Goal: Task Accomplishment & Management: Use online tool/utility

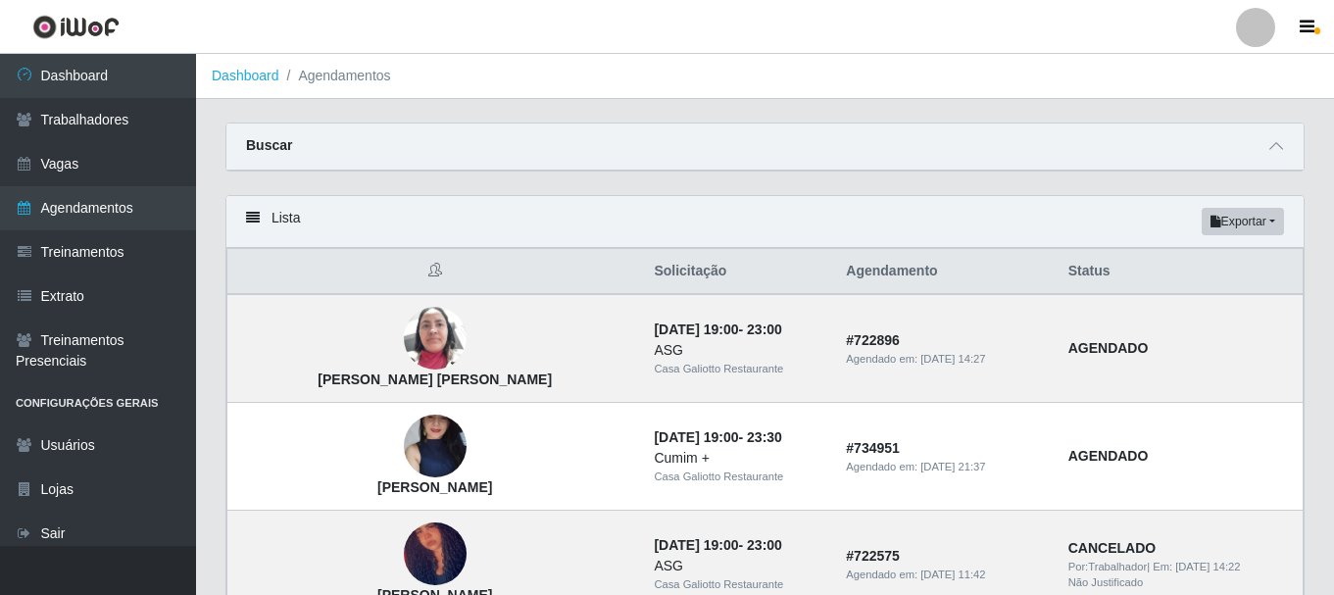
click at [163, 70] on link "Dashboard" at bounding box center [98, 76] width 196 height 44
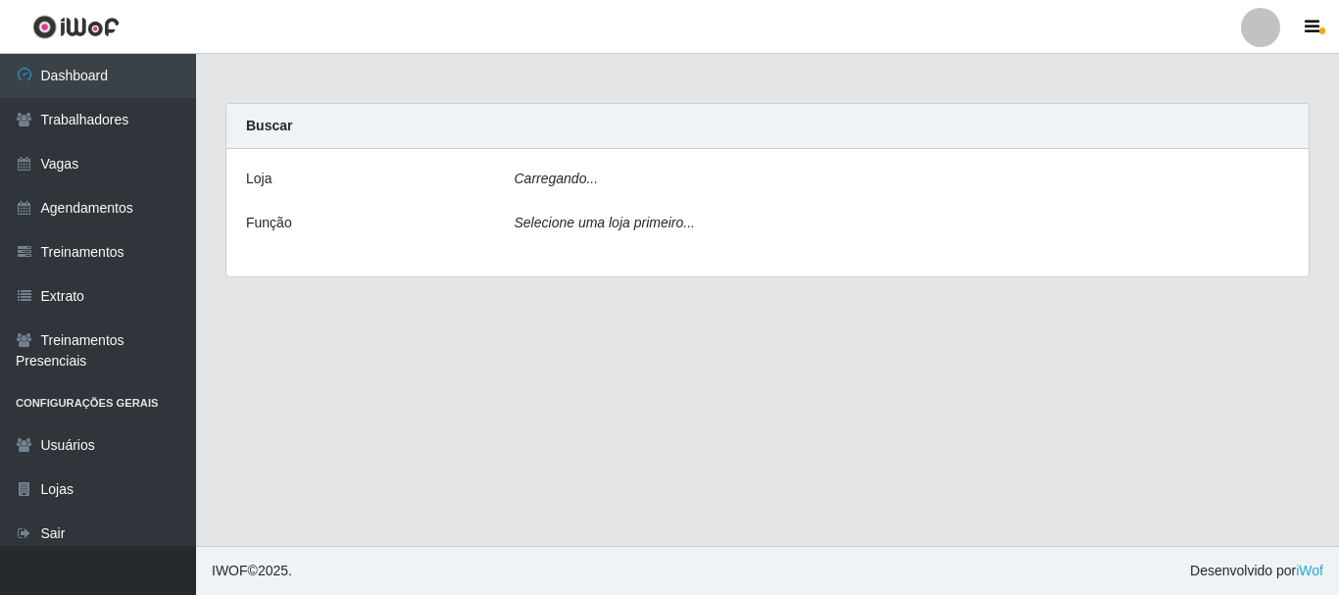
click at [739, 181] on div "Carregando..." at bounding box center [902, 183] width 805 height 28
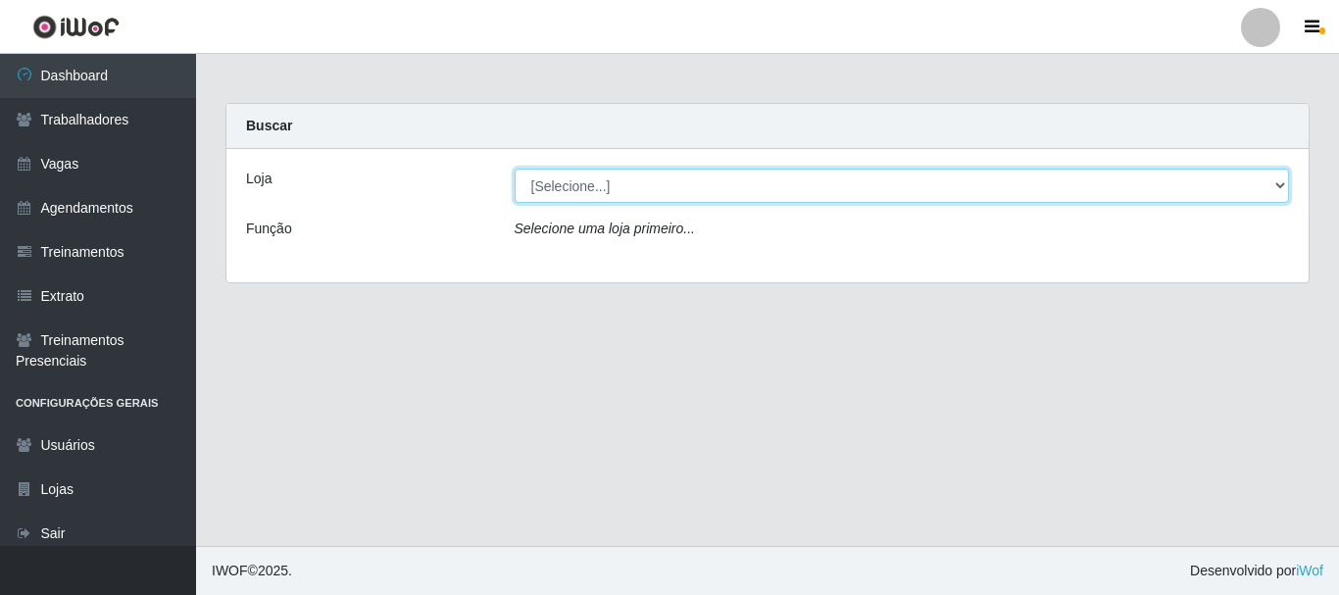
click at [723, 179] on select "[Selecione...] [GEOGRAPHIC_DATA]" at bounding box center [902, 186] width 775 height 34
select select "279"
click at [515, 169] on select "[Selecione...] [GEOGRAPHIC_DATA]" at bounding box center [902, 186] width 775 height 34
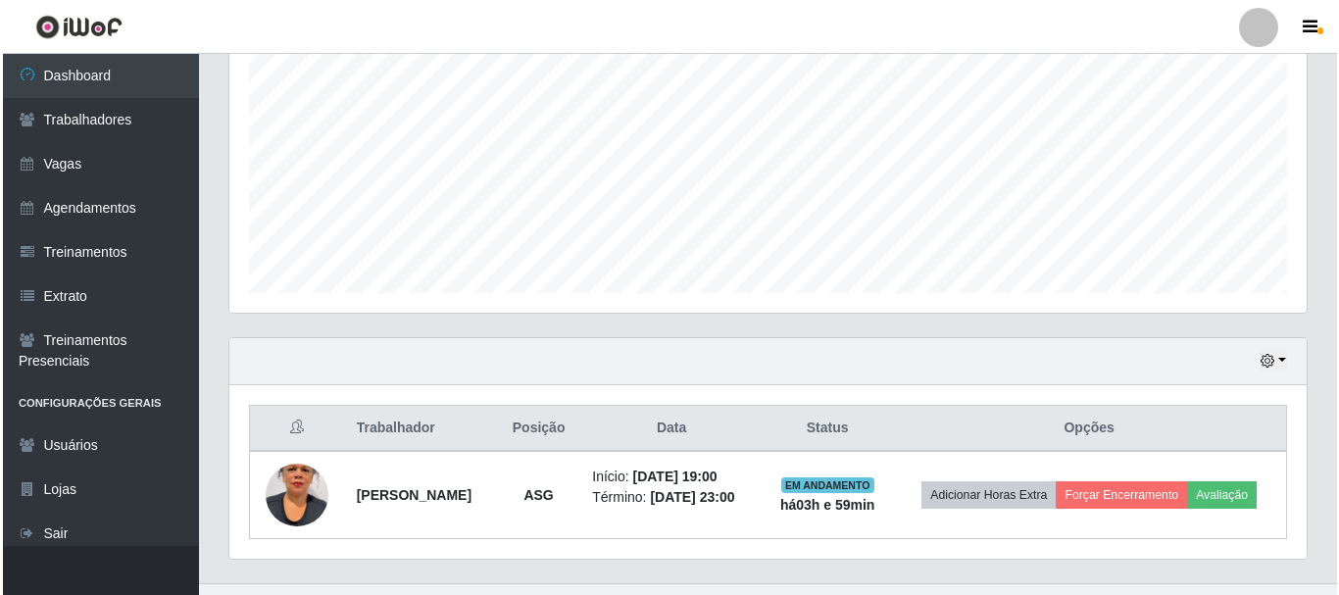
scroll to position [445, 0]
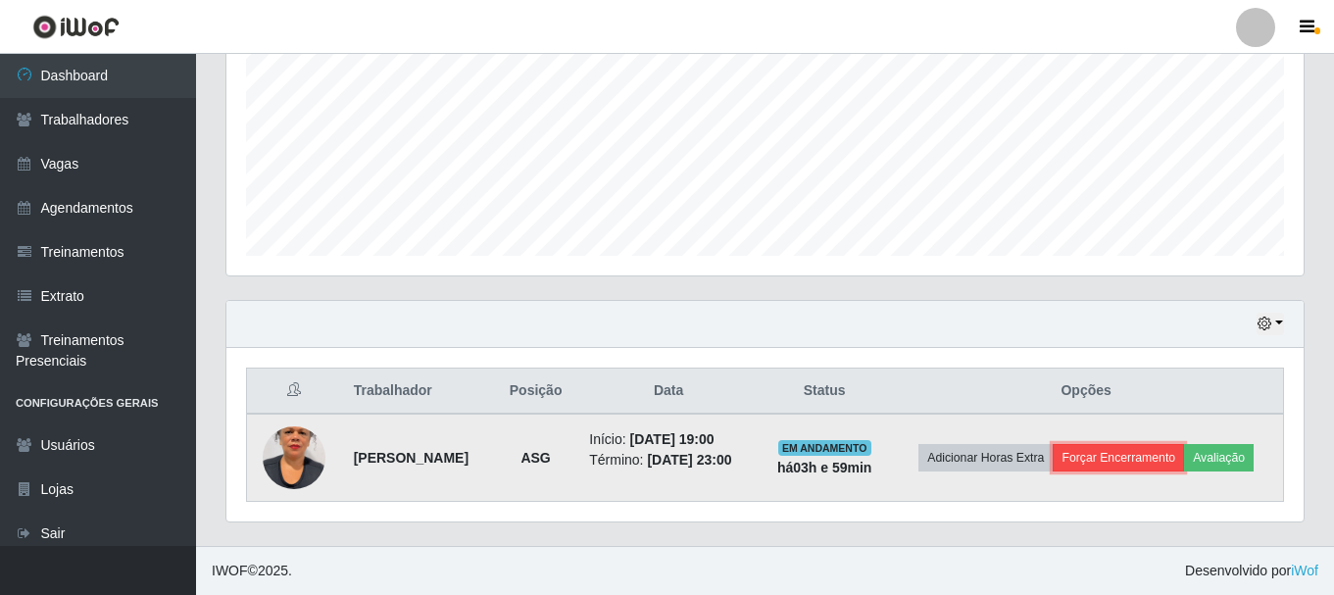
click at [1112, 464] on button "Forçar Encerramento" at bounding box center [1118, 457] width 131 height 27
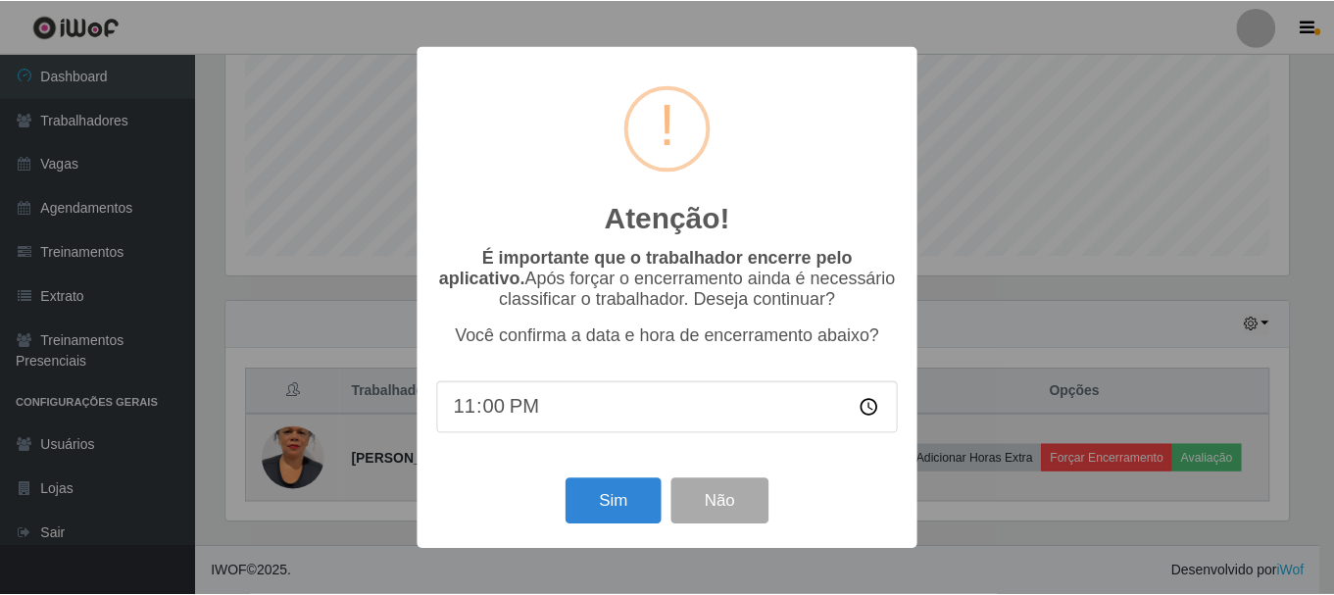
scroll to position [407, 1068]
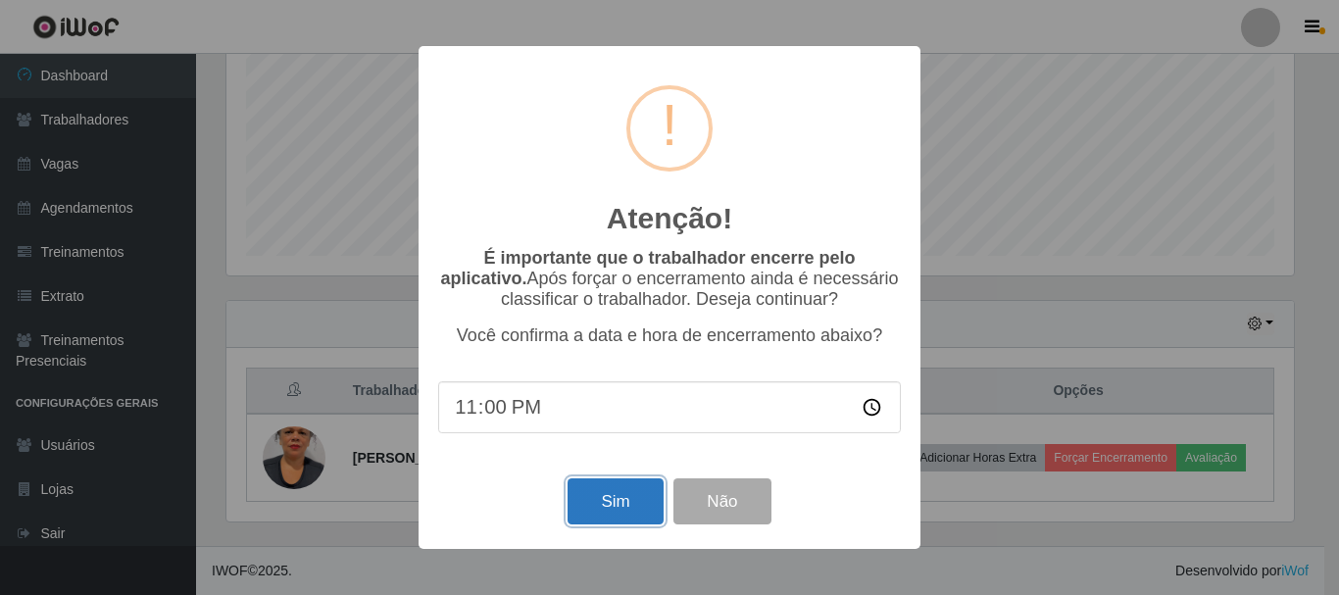
click at [619, 502] on button "Sim" at bounding box center [615, 501] width 95 height 46
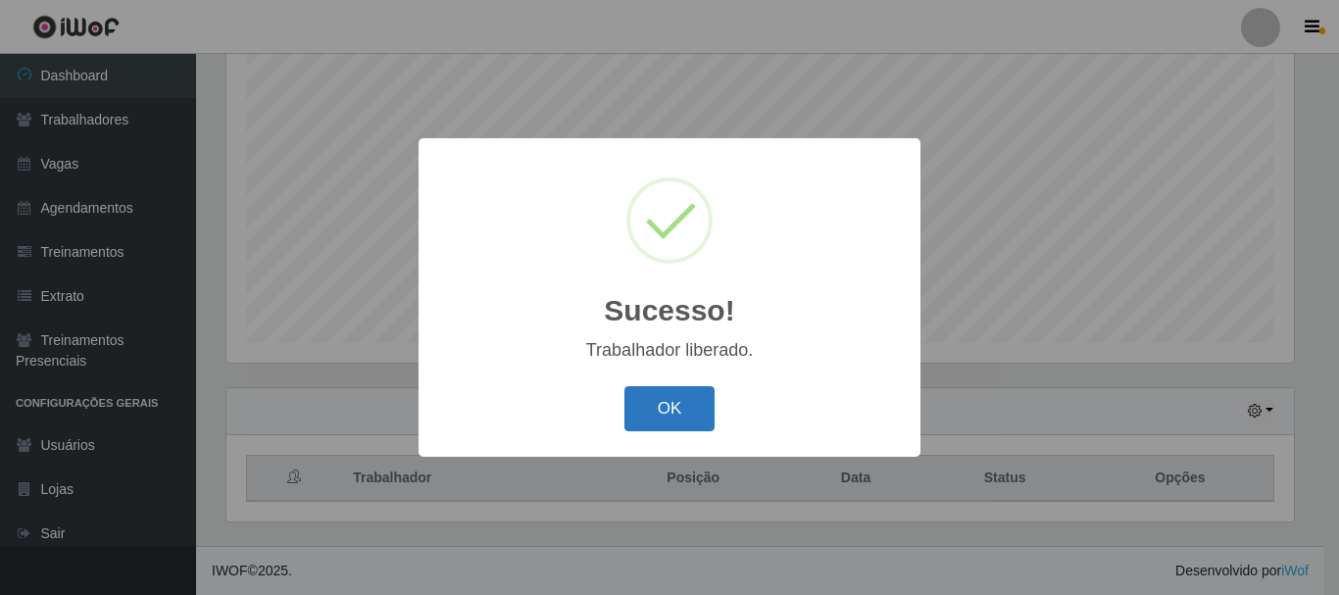
click at [663, 412] on button "OK" at bounding box center [669, 409] width 91 height 46
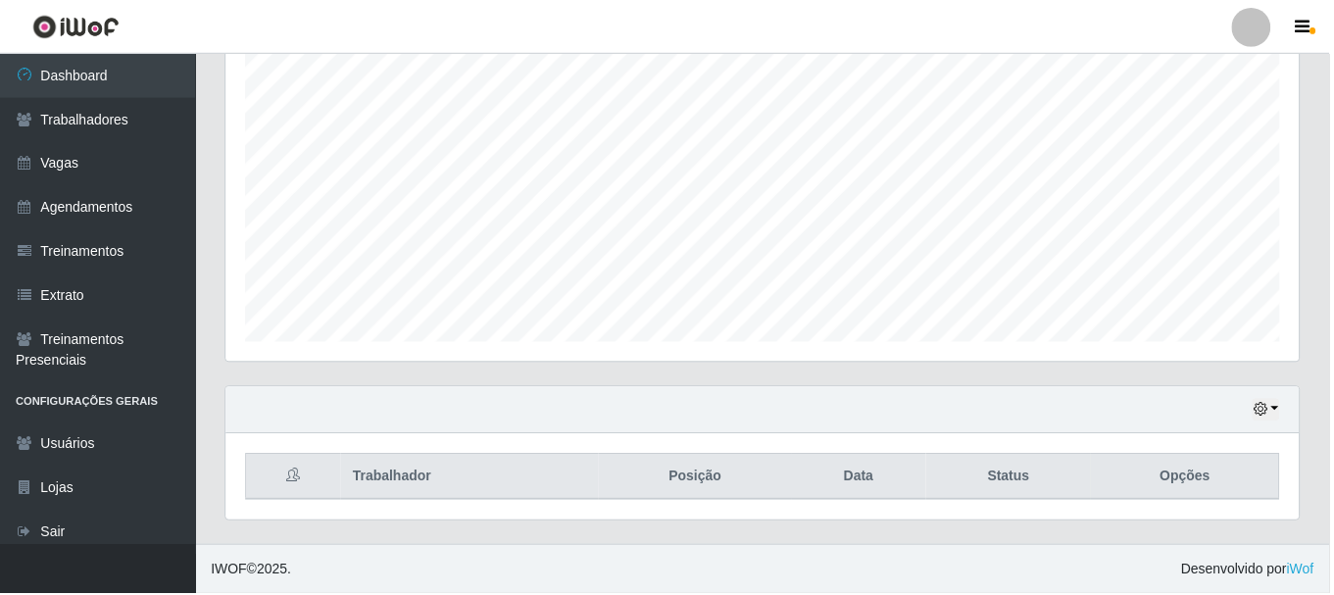
scroll to position [407, 1077]
